Goal: Transaction & Acquisition: Download file/media

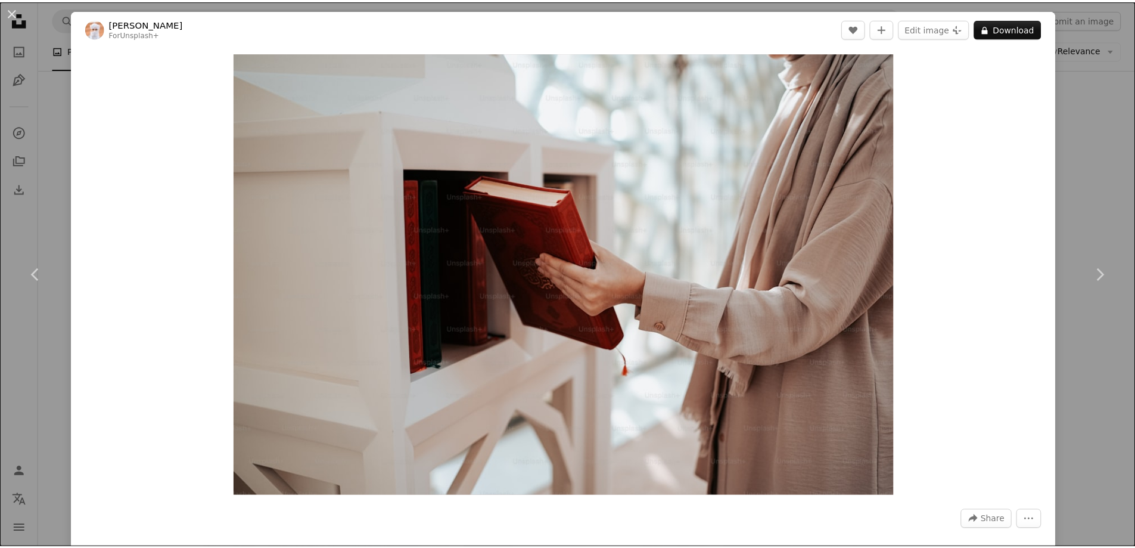
scroll to position [5245, 0]
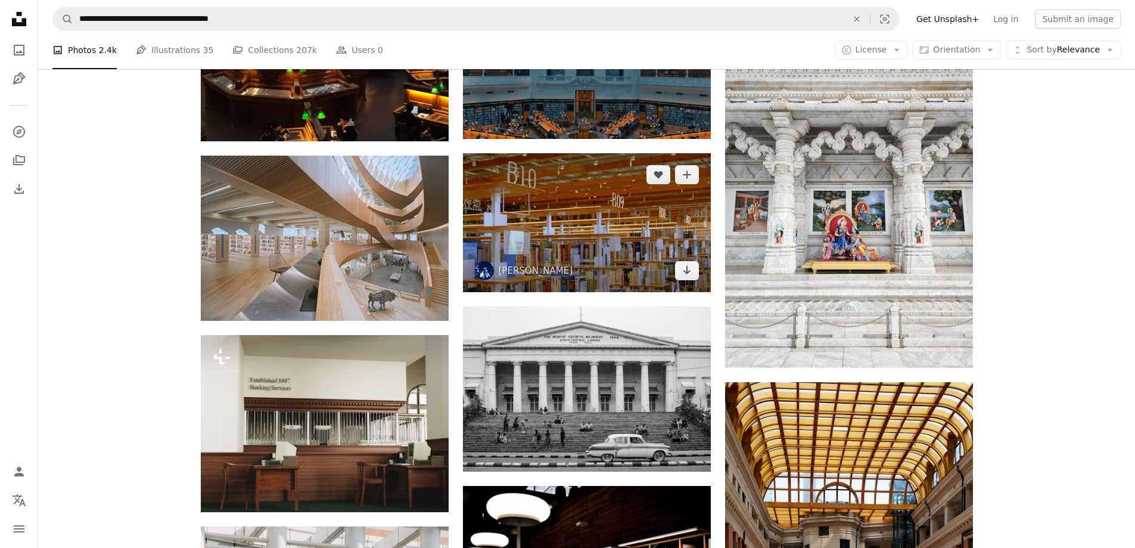
scroll to position [7867, 0]
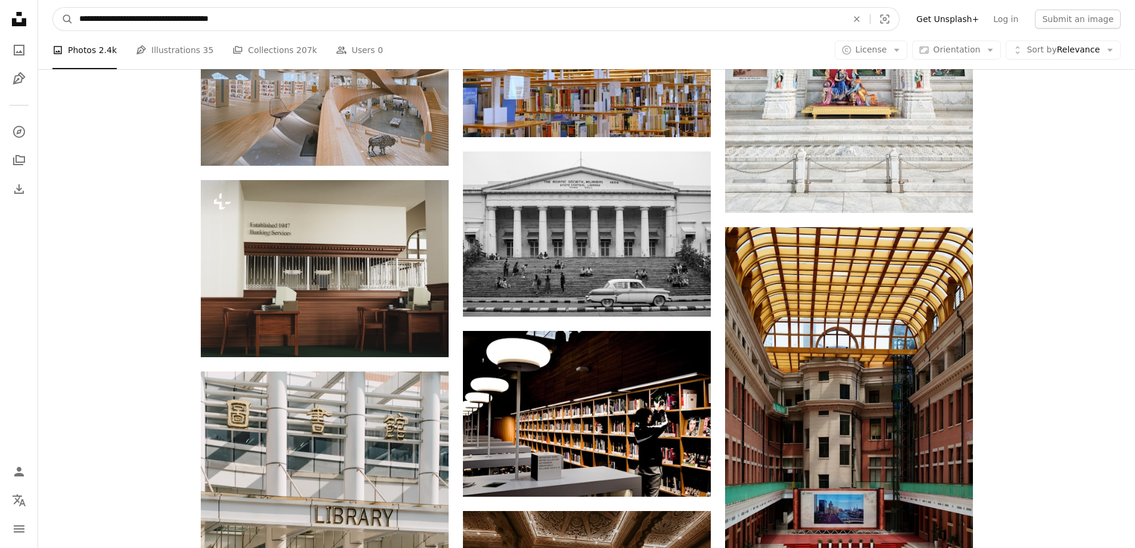
drag, startPoint x: 98, startPoint y: 10, endPoint x: 41, endPoint y: 7, distance: 56.7
click at [41, 7] on nav "**********" at bounding box center [586, 19] width 1097 height 38
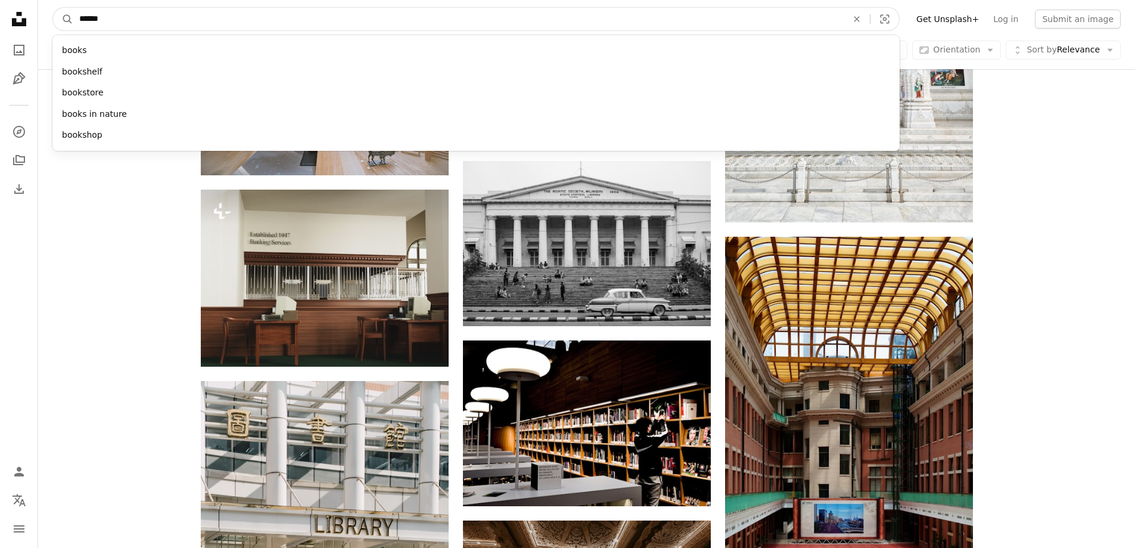
type input "*****"
click at [53, 8] on button "A magnifying glass" at bounding box center [63, 19] width 20 height 23
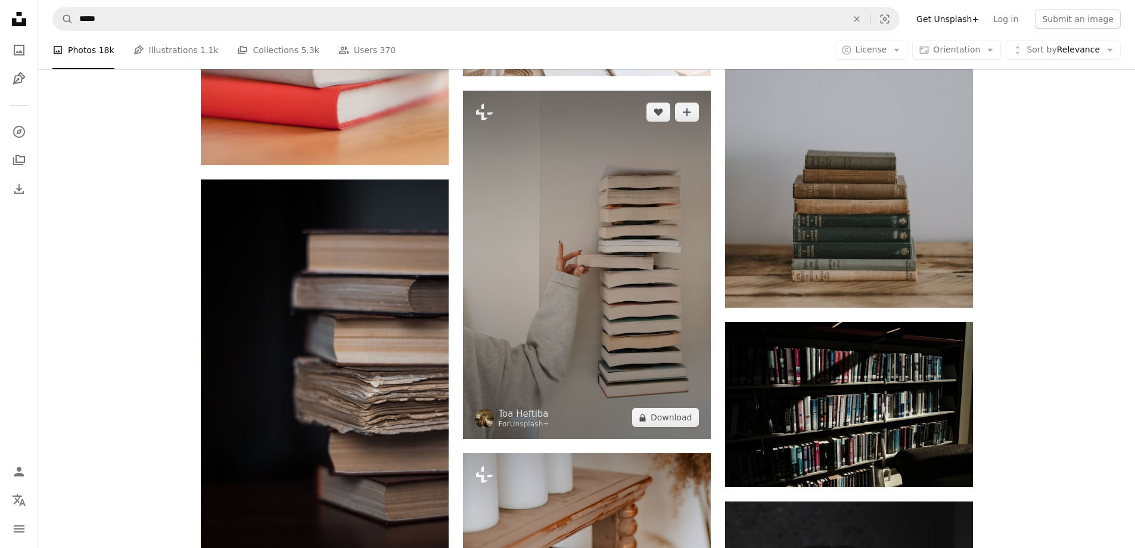
scroll to position [8642, 0]
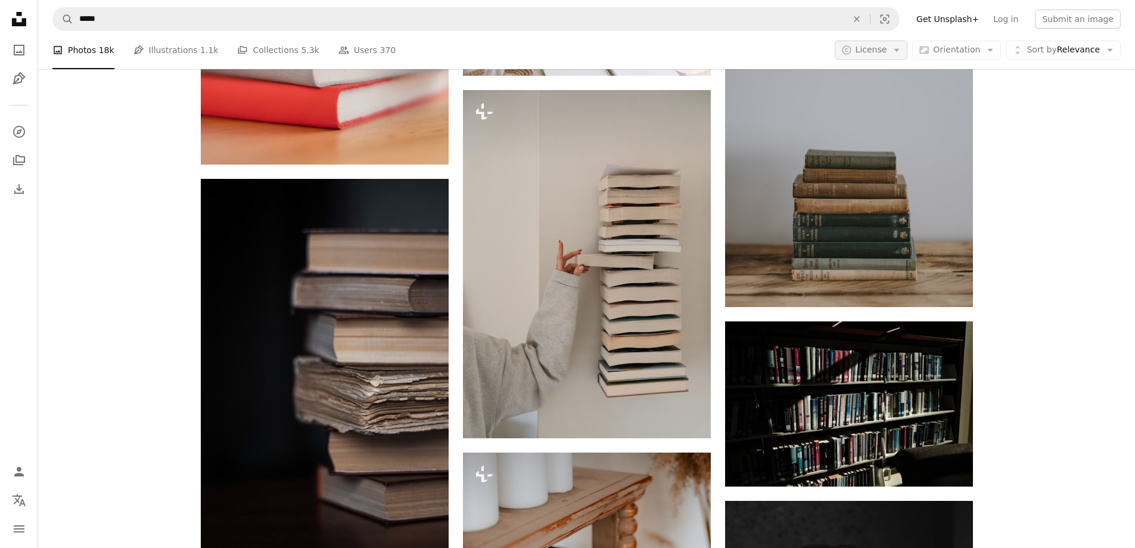
click at [902, 47] on icon "Arrow down" at bounding box center [897, 50] width 11 height 11
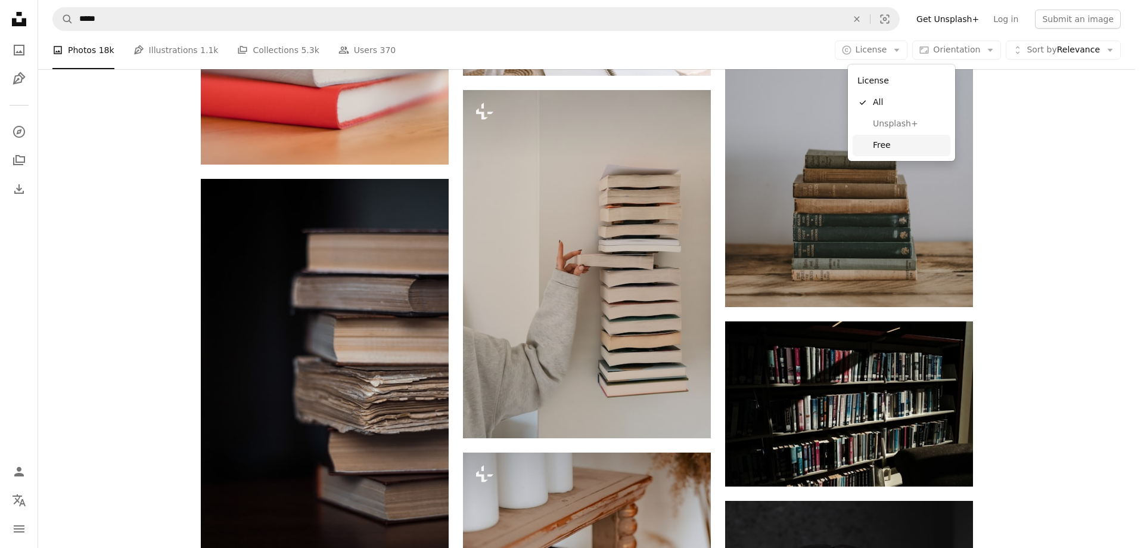
click at [882, 142] on span "Free" at bounding box center [909, 145] width 73 height 12
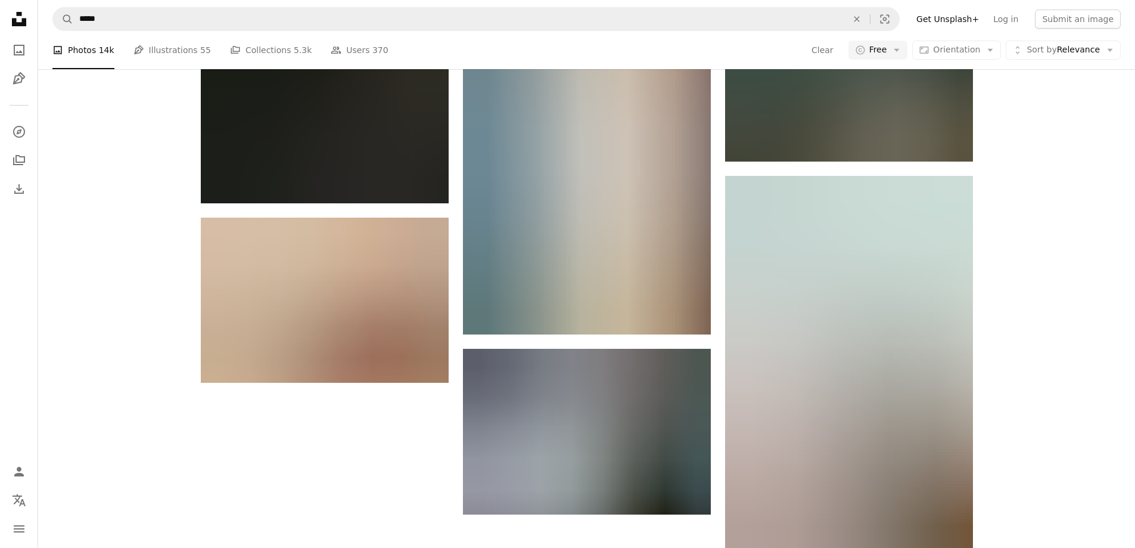
scroll to position [1788, 0]
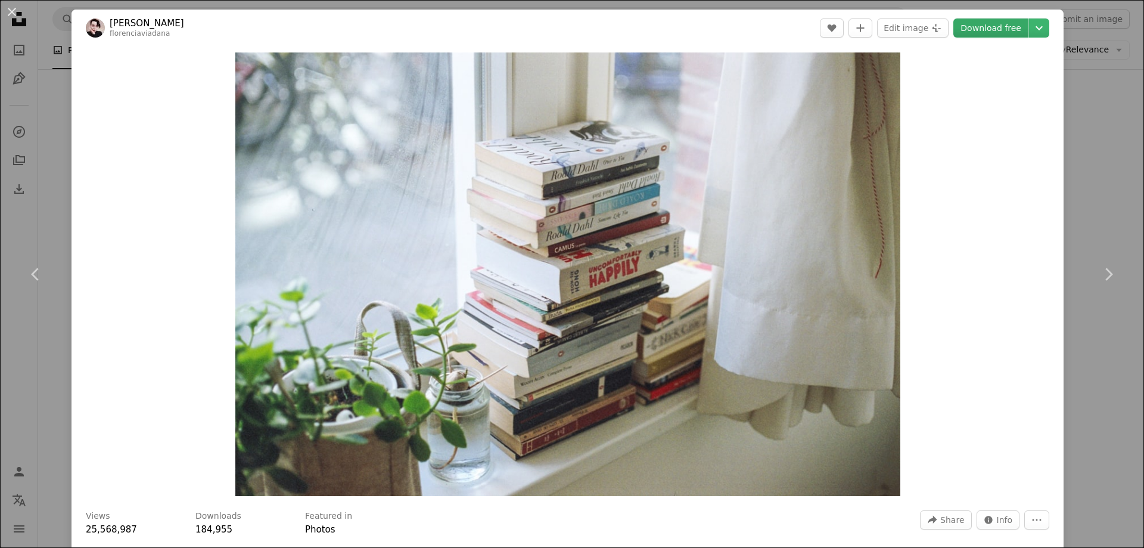
click at [986, 26] on link "Download free" at bounding box center [991, 27] width 75 height 19
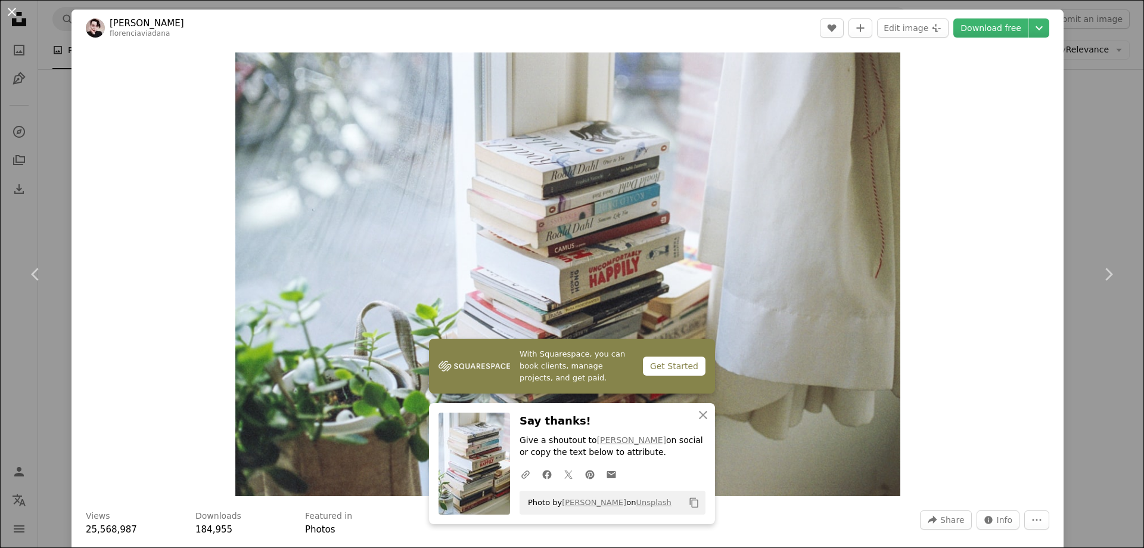
click at [15, 13] on button "An X shape" at bounding box center [12, 12] width 14 height 14
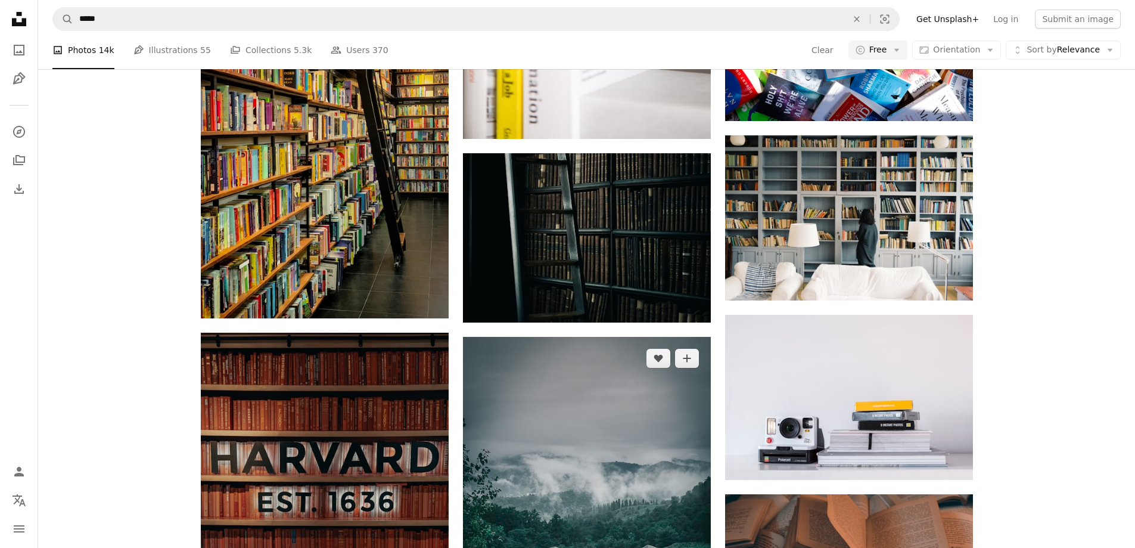
scroll to position [8642, 0]
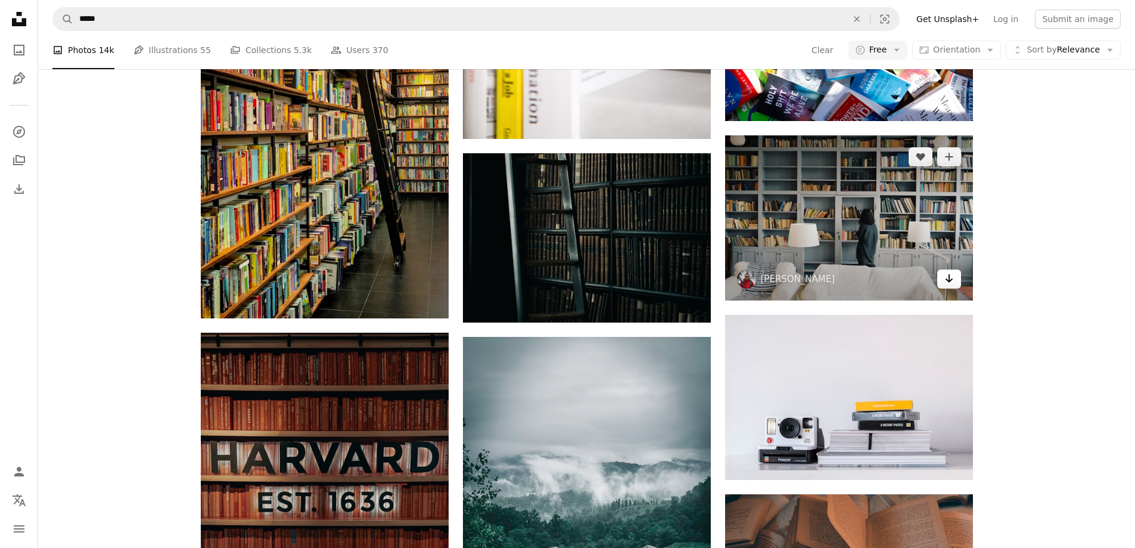
click at [947, 284] on link "Arrow pointing down" at bounding box center [949, 278] width 24 height 19
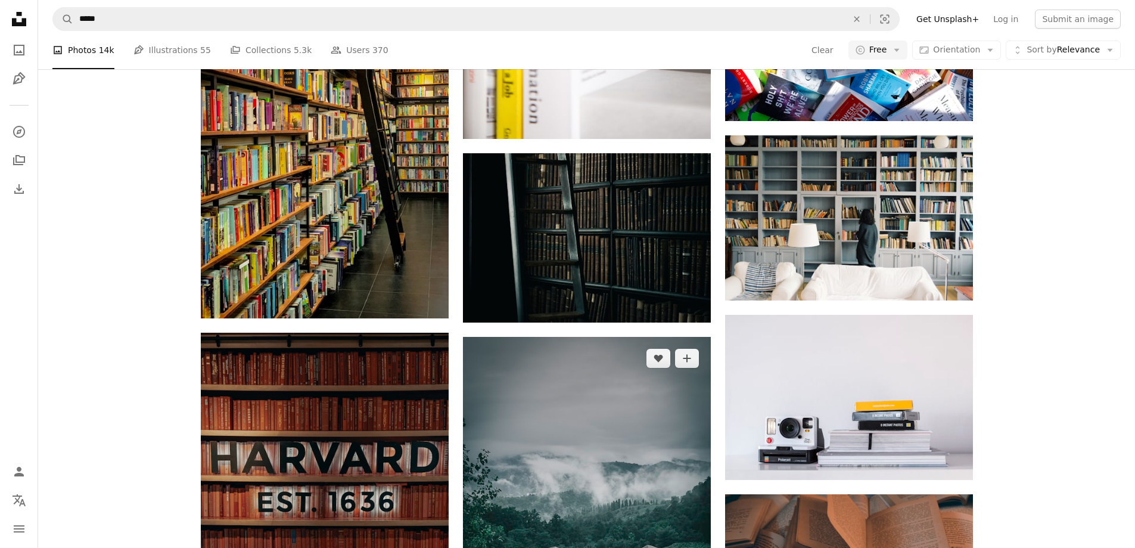
scroll to position [10847, 0]
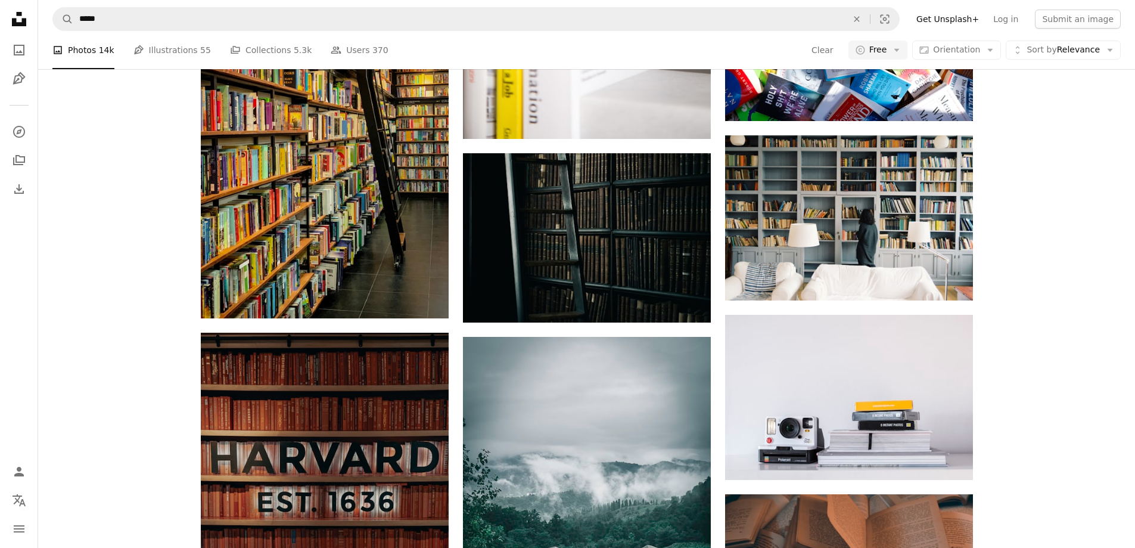
click at [965, 54] on span "Orientation" at bounding box center [956, 50] width 47 height 10
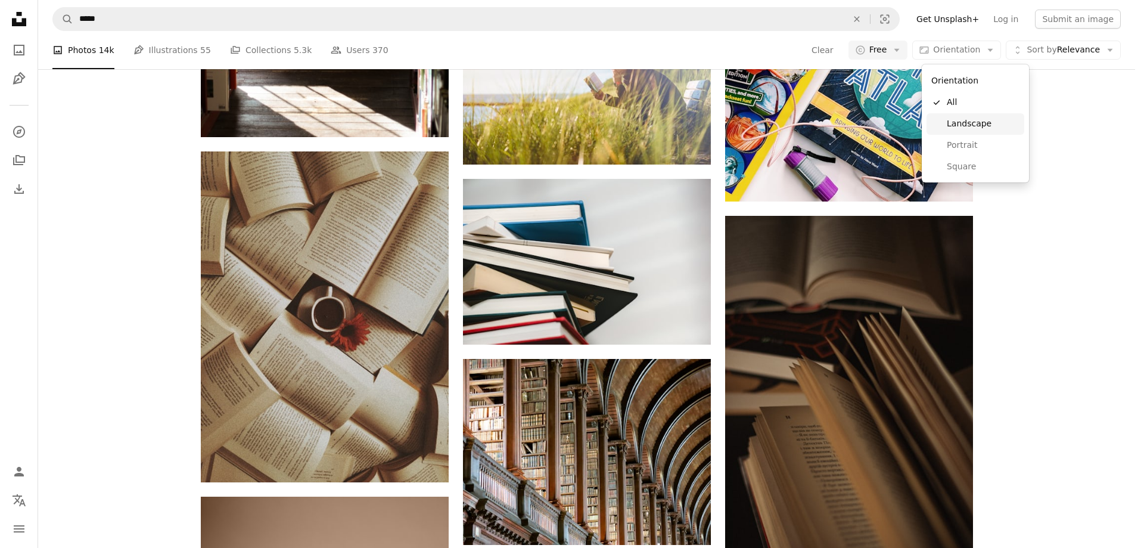
click at [953, 128] on span "Landscape" at bounding box center [983, 124] width 73 height 12
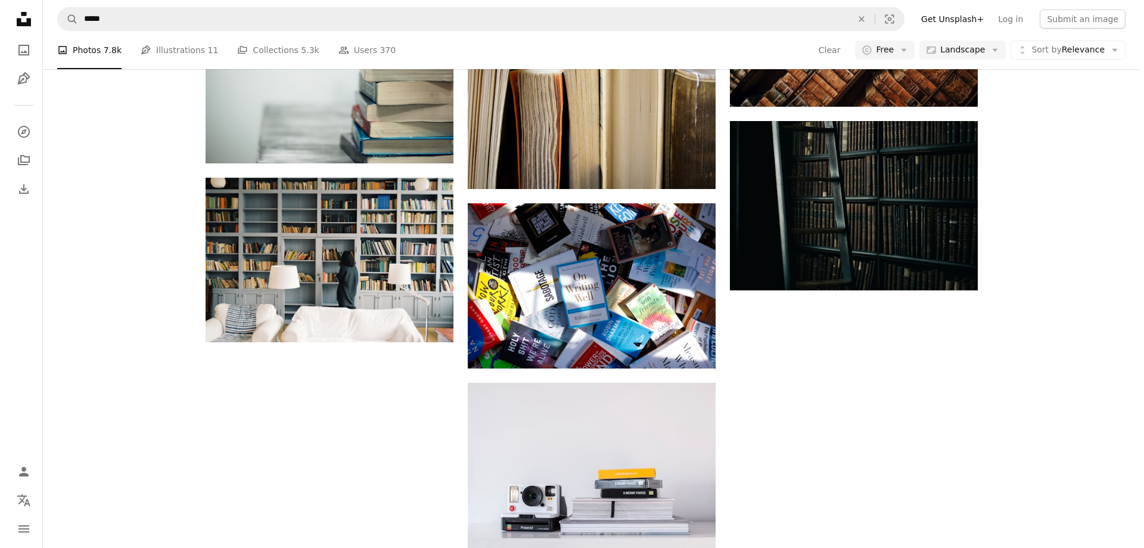
scroll to position [2145, 0]
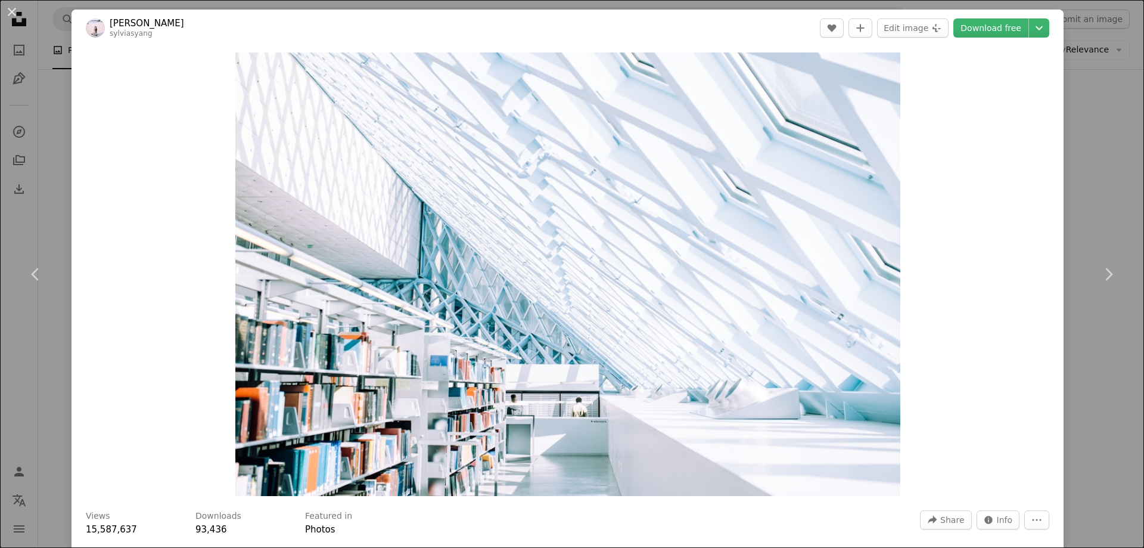
drag, startPoint x: 978, startPoint y: 29, endPoint x: 973, endPoint y: 65, distance: 36.7
click at [978, 29] on link "Download free" at bounding box center [991, 27] width 75 height 19
